Goal: Check status: Check status

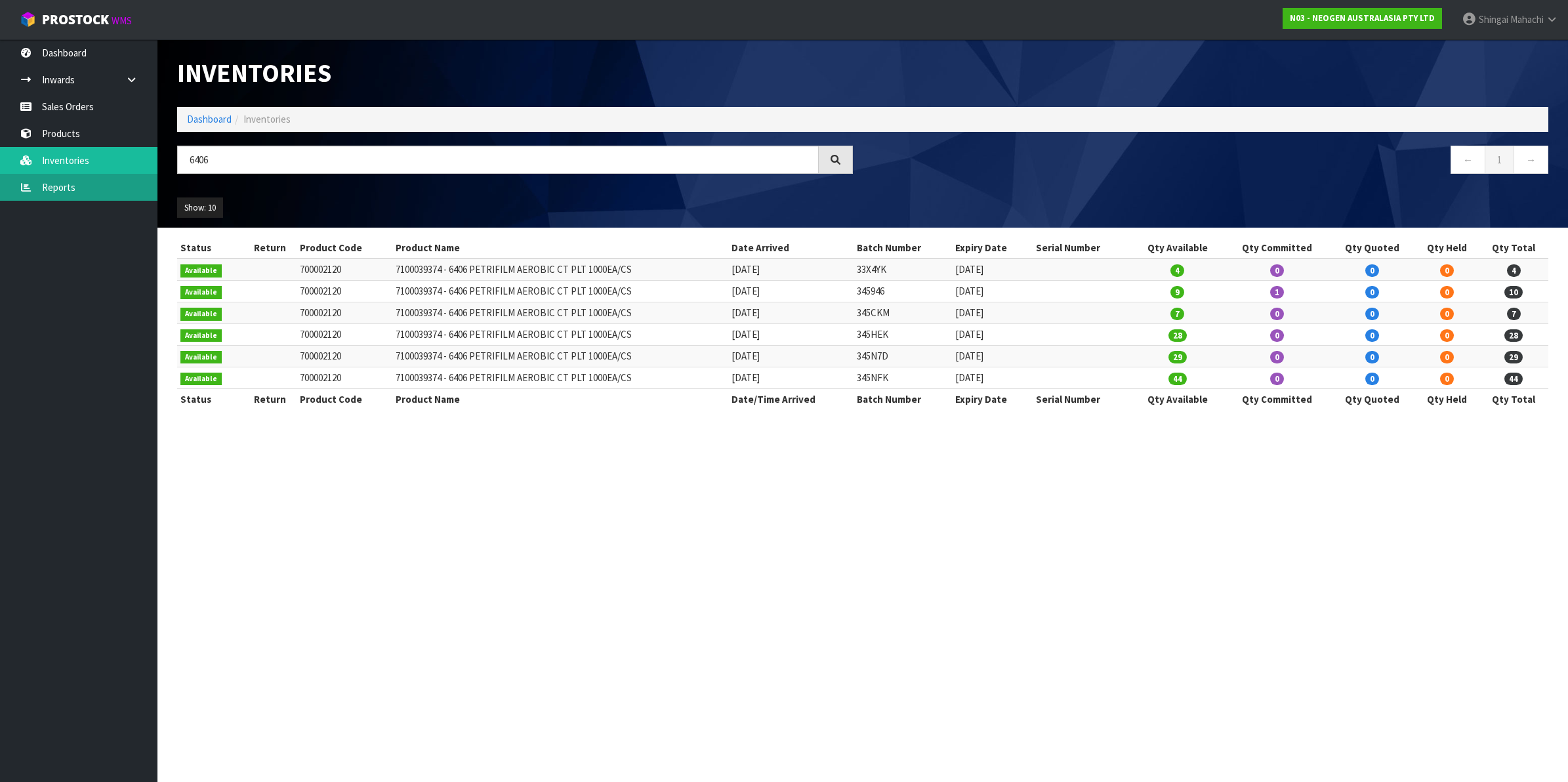
click at [53, 182] on link "Reports" at bounding box center [78, 187] width 158 height 26
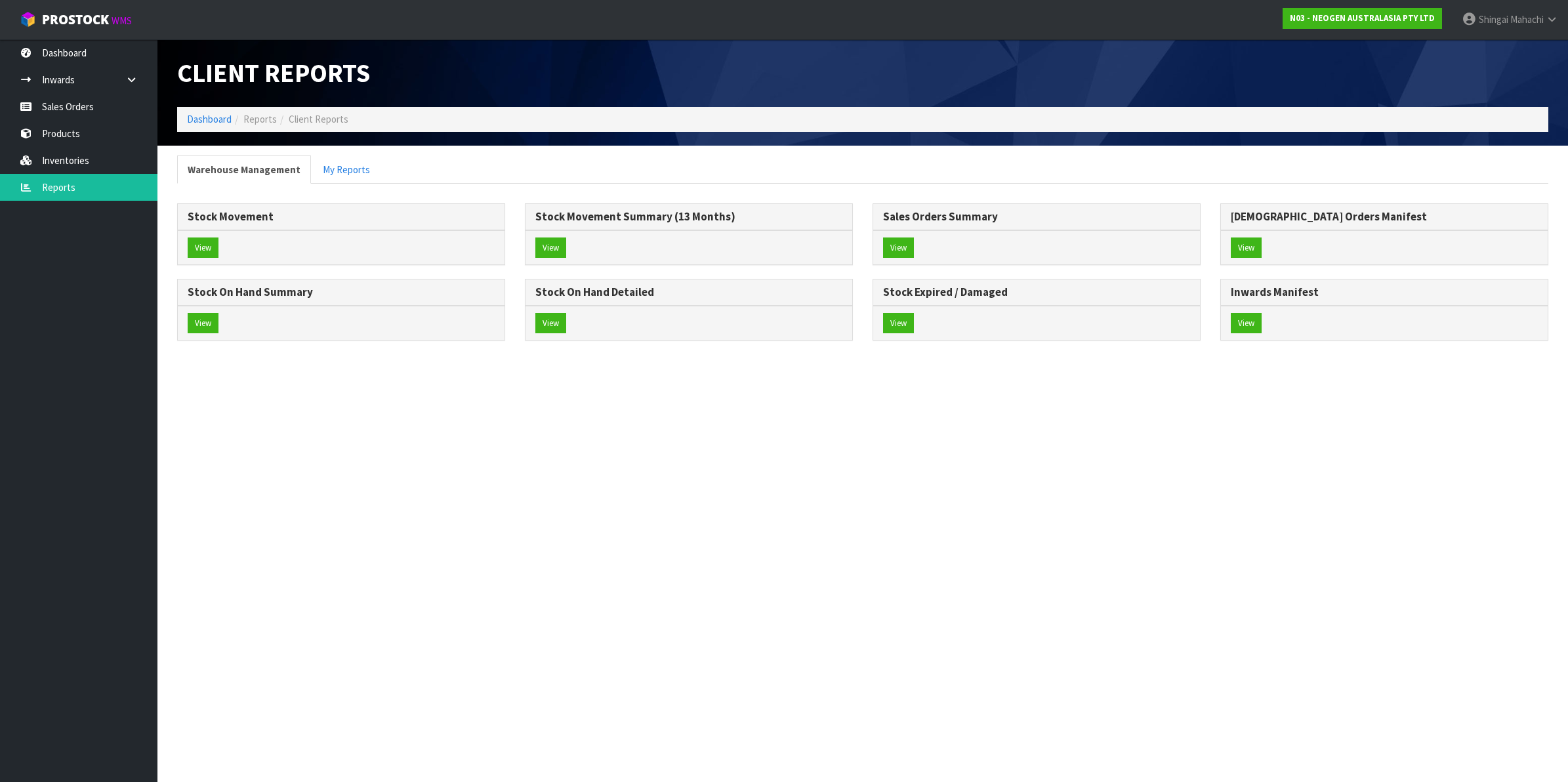
click at [199, 217] on h3 "Stock Movement" at bounding box center [341, 217] width 307 height 13
click at [204, 239] on button "View" at bounding box center [204, 247] width 31 height 21
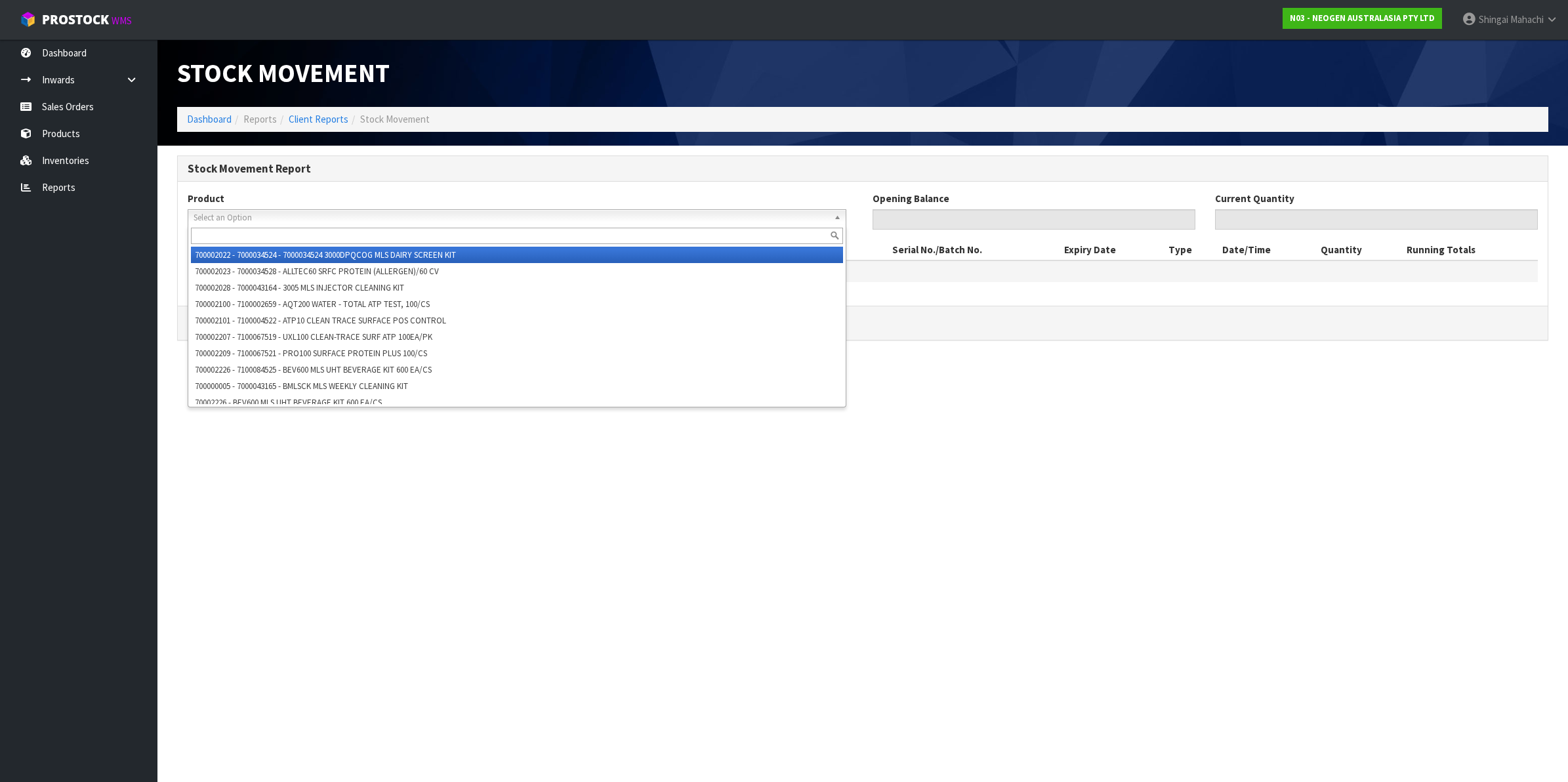
click at [225, 214] on span "Select an Option" at bounding box center [511, 217] width 635 height 16
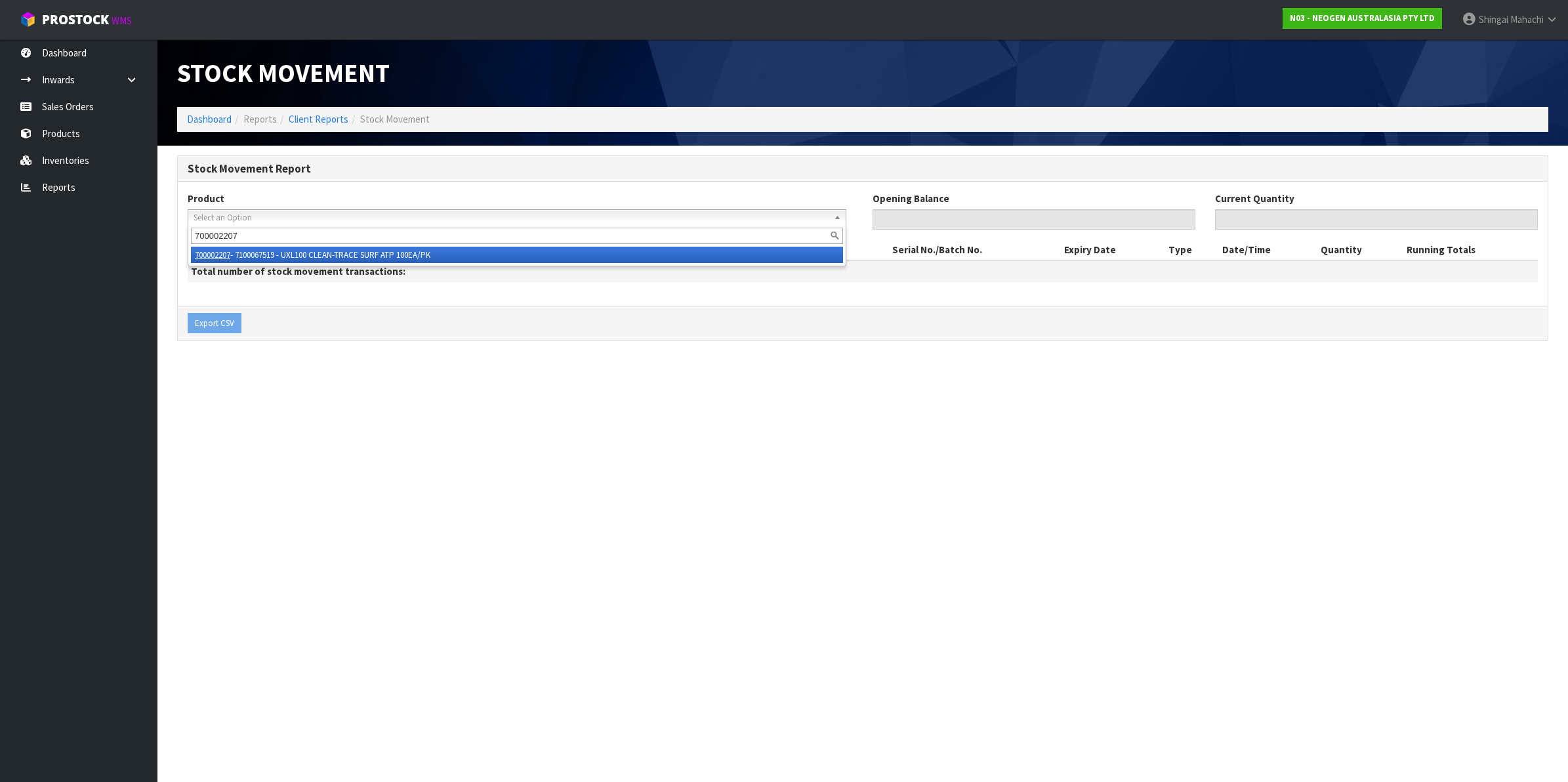
type input "700002207"
click at [365, 254] on li "700002207 - 7100067519 - UXL100 CLEAN-TRACE SURF ATP 100EA/PK" at bounding box center [517, 255] width 653 height 16
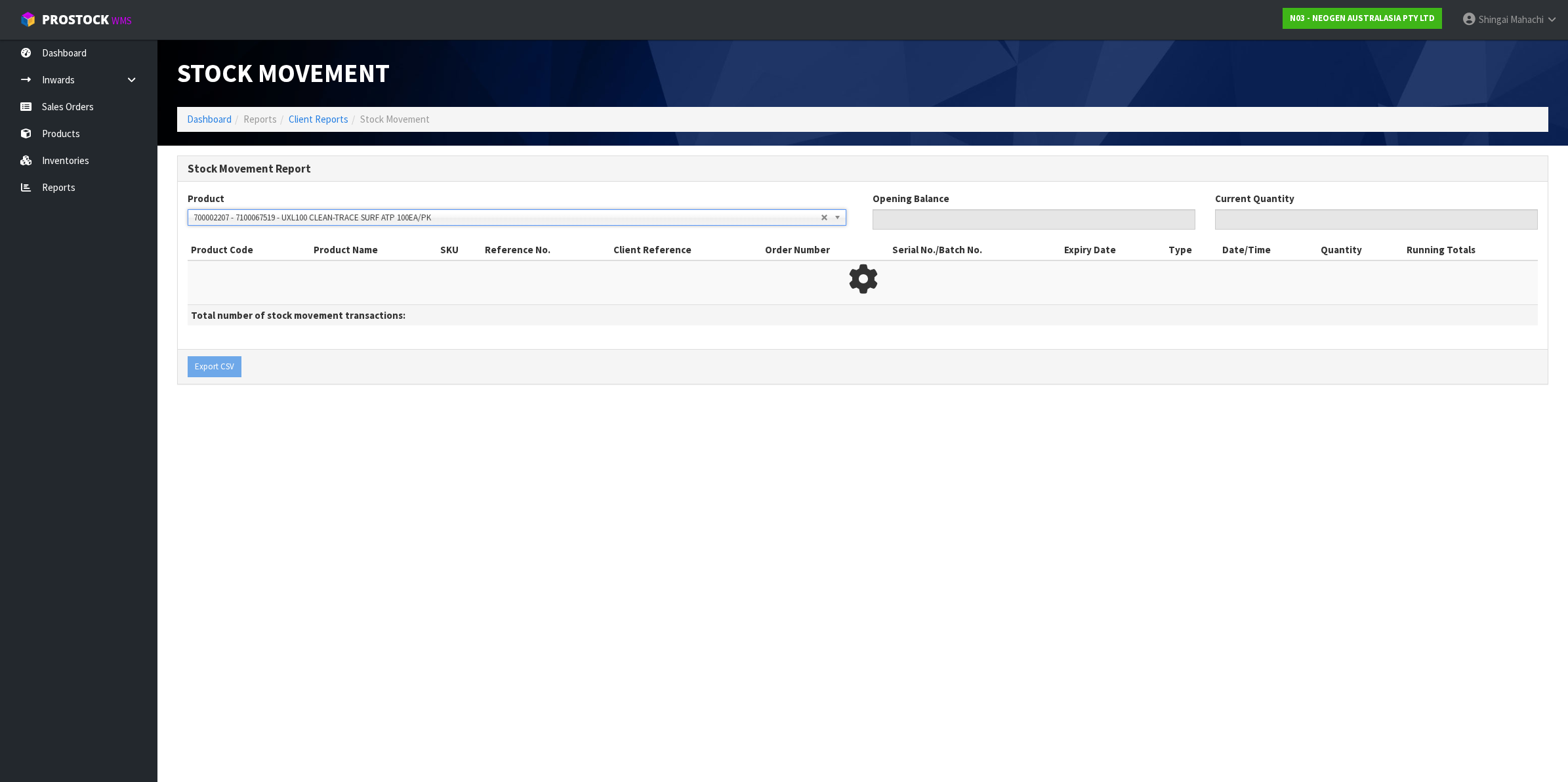
type input "0"
type input "482"
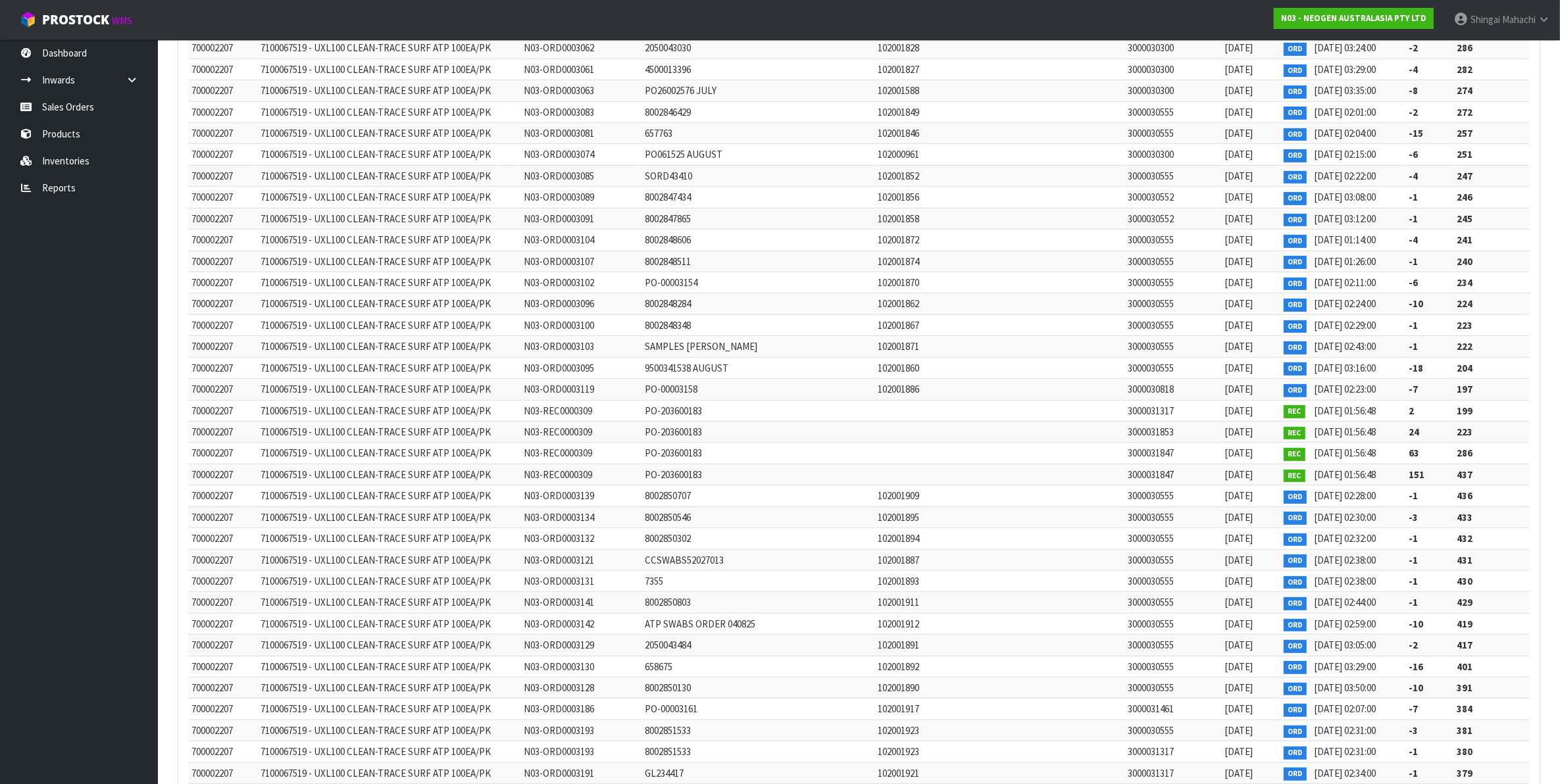
scroll to position [19391, 0]
